Goal: Information Seeking & Learning: Learn about a topic

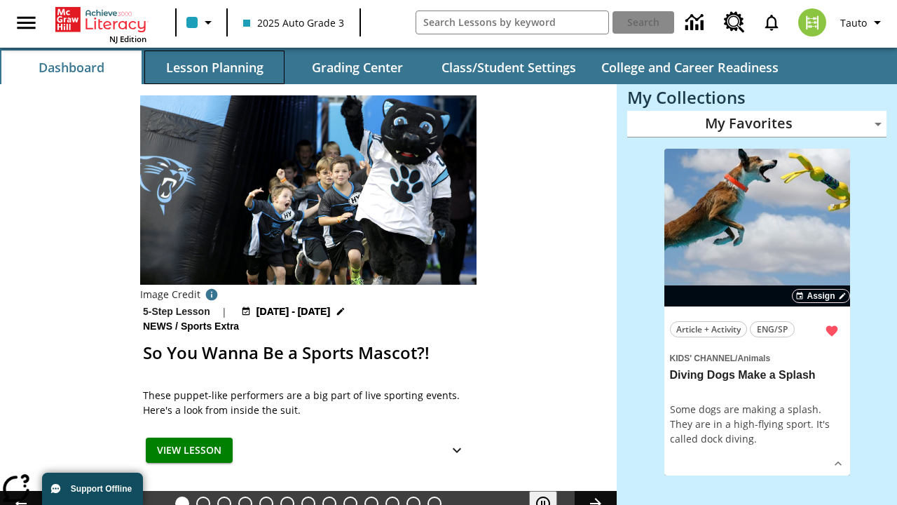
click at [214, 67] on button "Lesson Planning" at bounding box center [214, 67] width 140 height 34
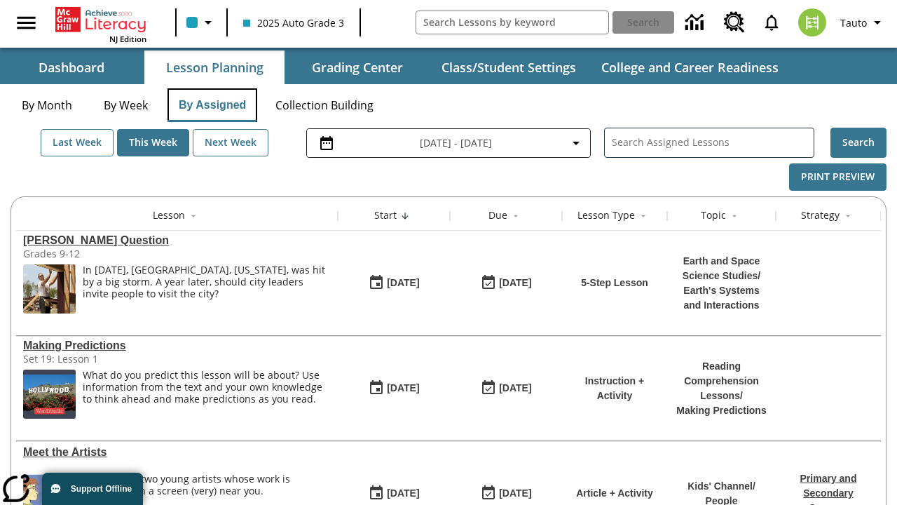
click at [212, 105] on button "By Assigned" at bounding box center [212, 105] width 90 height 34
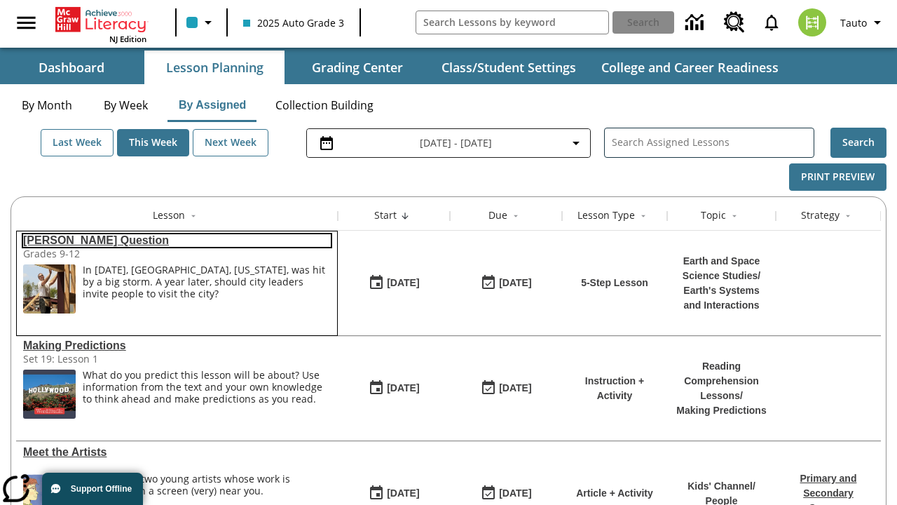
click at [177, 240] on link "[PERSON_NAME] Question" at bounding box center [177, 240] width 308 height 13
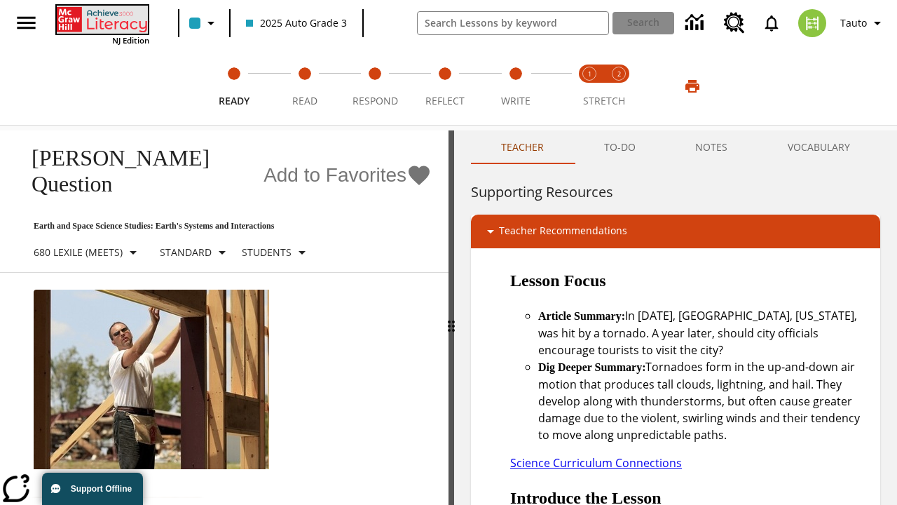
click at [101, 19] on icon "Home" at bounding box center [103, 20] width 93 height 28
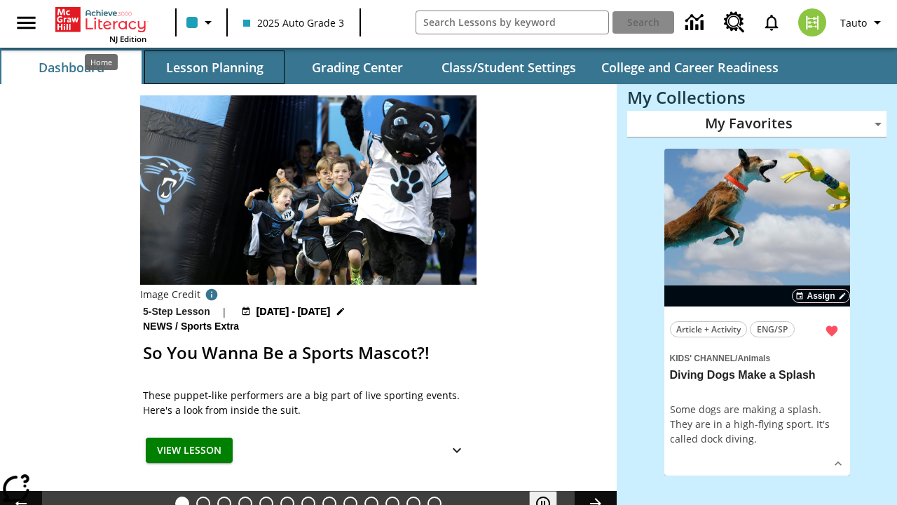
click at [214, 67] on button "Lesson Planning" at bounding box center [214, 67] width 140 height 34
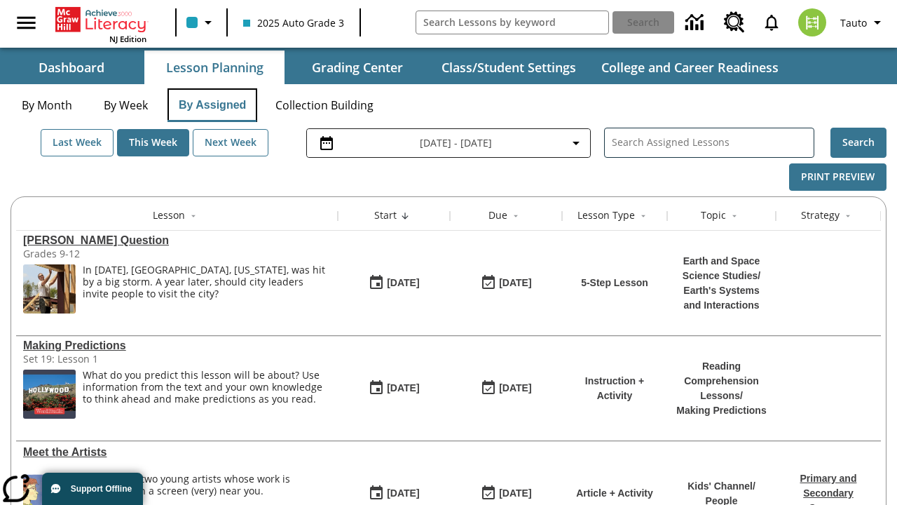
click at [212, 105] on button "By Assigned" at bounding box center [212, 105] width 90 height 34
